Goal: Check status: Check status

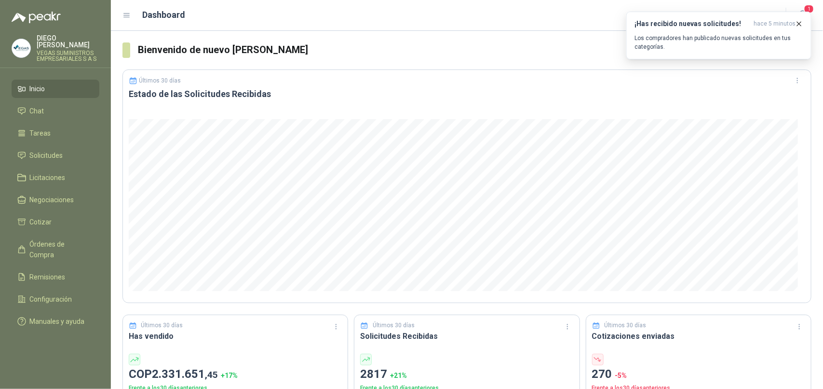
click at [801, 23] on icon "button" at bounding box center [800, 24] width 4 height 4
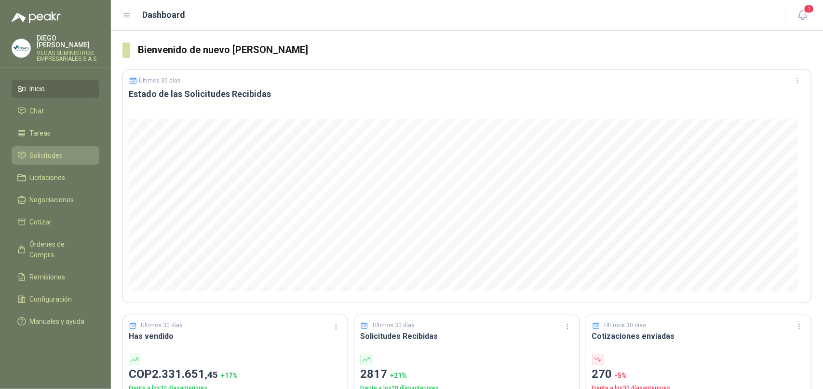
click at [63, 153] on span "Solicitudes" at bounding box center [46, 155] width 33 height 11
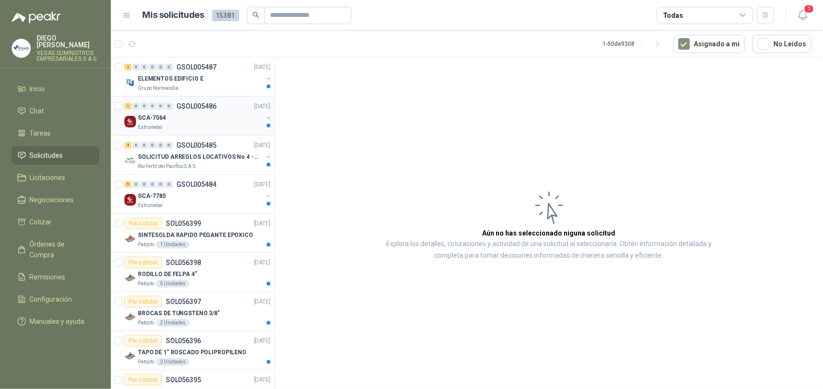
click at [155, 96] on div "2 0 0 0 0 0 GSOL005487 [DATE] ELEMENTOS EDIFICIO E Grupo [PERSON_NAME] 1 0 0 0 …" at bounding box center [193, 224] width 164 height 335
click at [233, 91] on div "Grupo Normandía" at bounding box center [200, 88] width 125 height 8
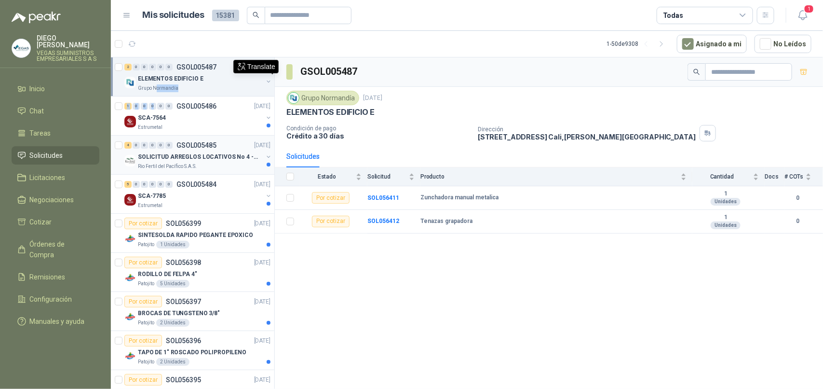
click at [209, 165] on div "Rio Fertil del Pacífico S.A.S." at bounding box center [200, 167] width 125 height 8
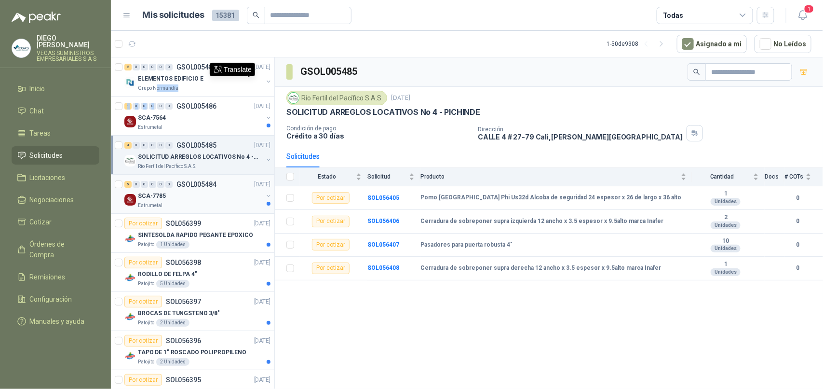
click at [206, 198] on div "SCA-7785" at bounding box center [200, 196] width 125 height 12
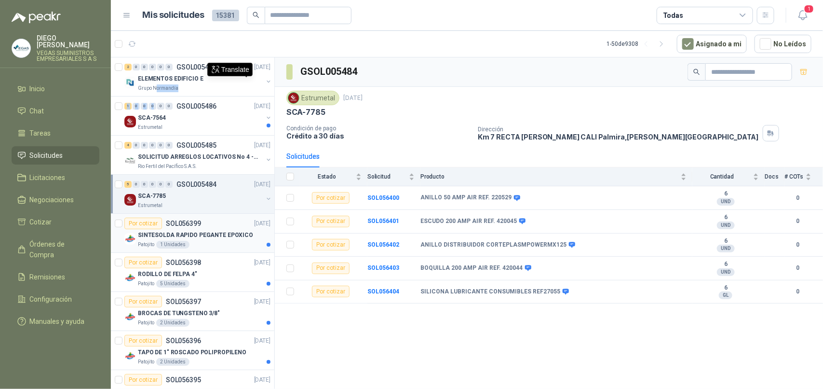
click at [205, 243] on div "Patojito 1 Unidades" at bounding box center [204, 245] width 133 height 8
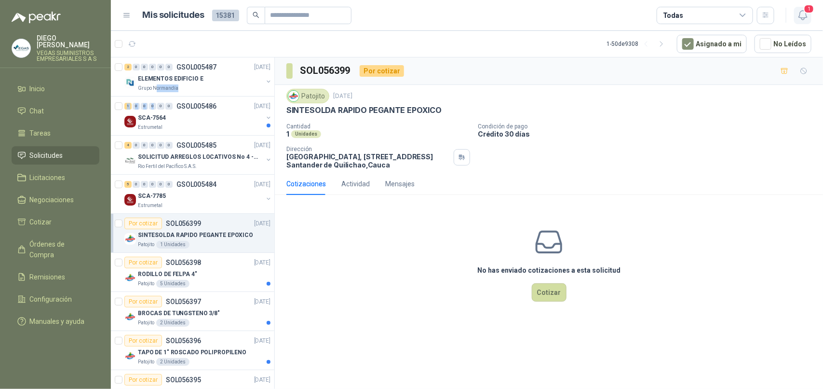
click at [806, 14] on icon "button" at bounding box center [803, 15] width 12 height 12
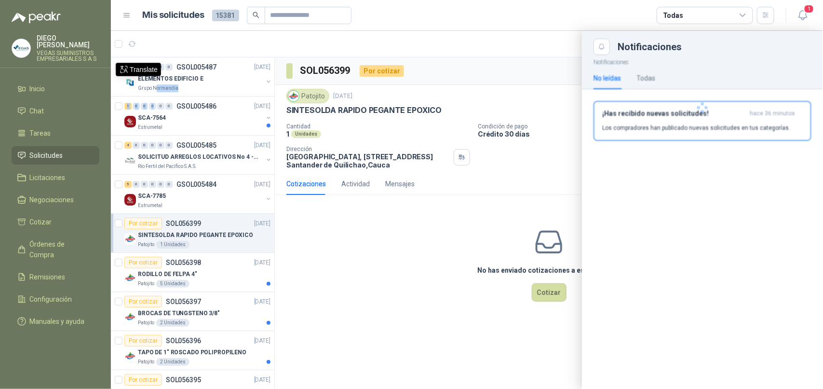
click at [680, 117] on div at bounding box center [702, 107] width 241 height 105
click at [680, 117] on h3 "¡Has recibido nuevas solicitudes!" at bounding box center [674, 113] width 144 height 8
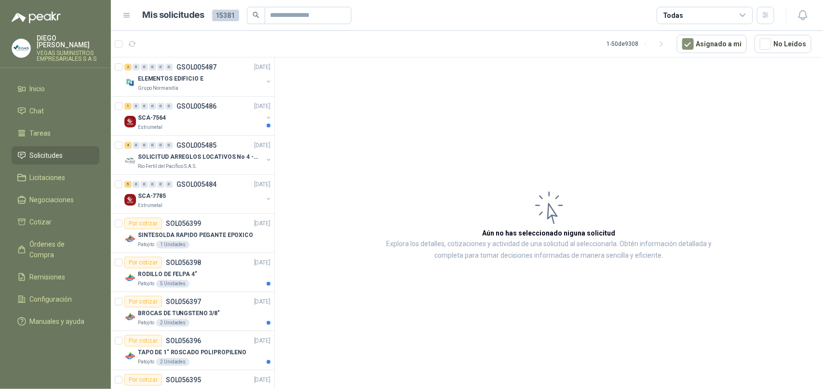
click at [353, 134] on article "Aún no has seleccionado niguna solicitud Explora los detalles, cotizaciones y a…" at bounding box center [549, 224] width 548 height 335
